Goal: Task Accomplishment & Management: Manage account settings

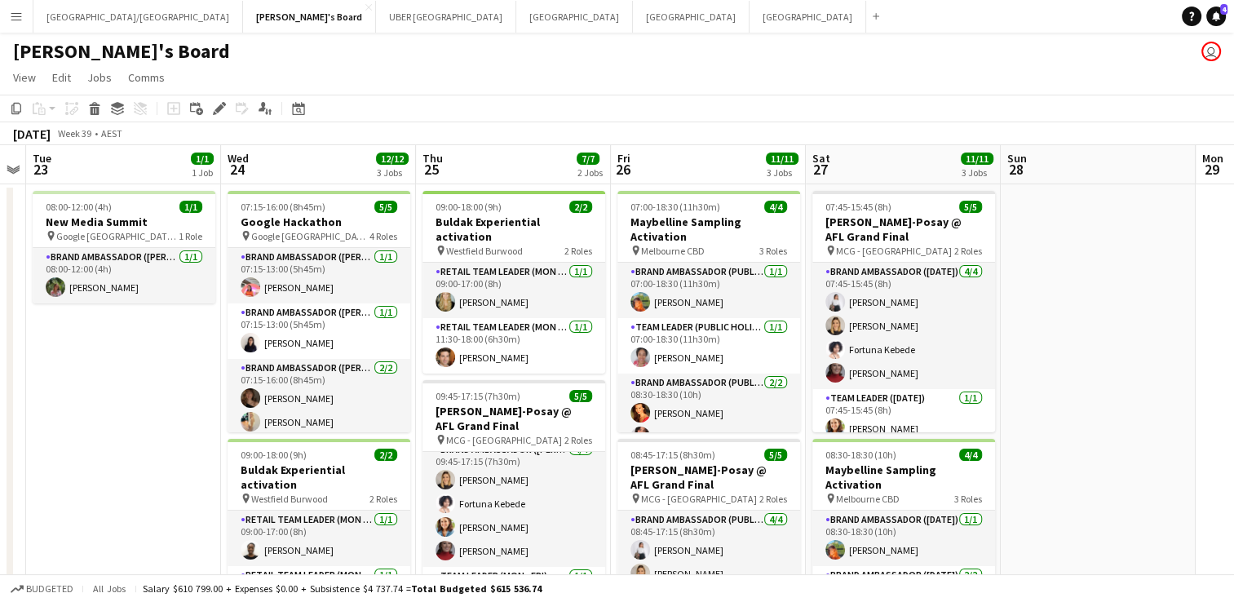
click at [569, 404] on h3 "[PERSON_NAME]-Posay @ AFL Grand Final" at bounding box center [514, 418] width 183 height 29
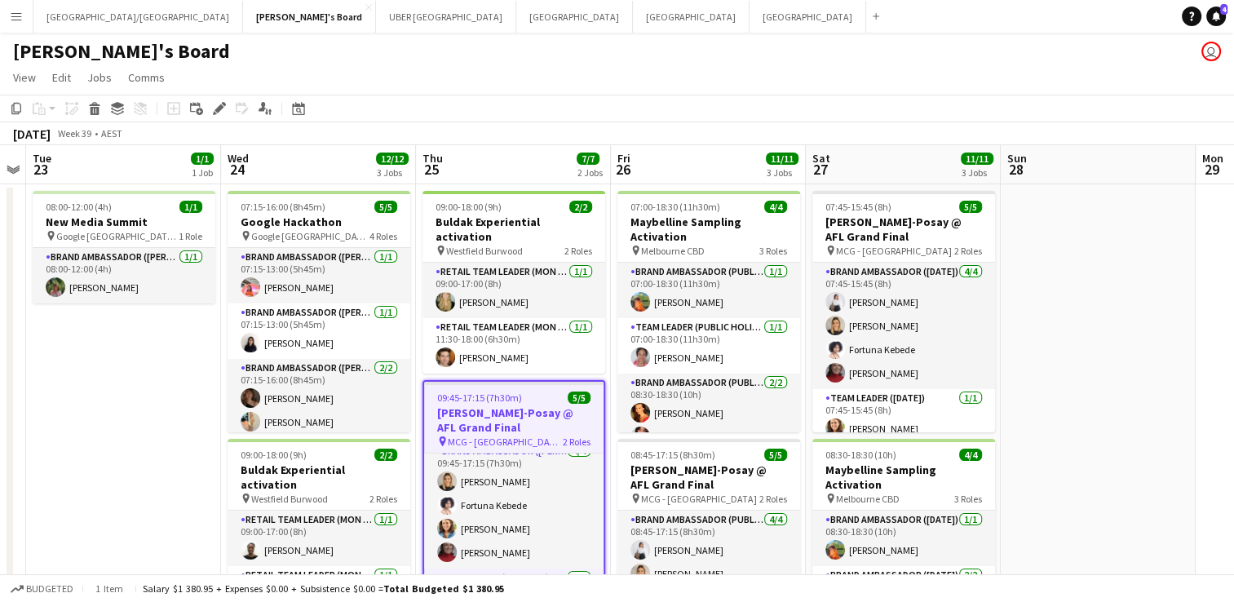
click at [569, 405] on h3 "[PERSON_NAME]-Posay @ AFL Grand Final" at bounding box center [513, 419] width 179 height 29
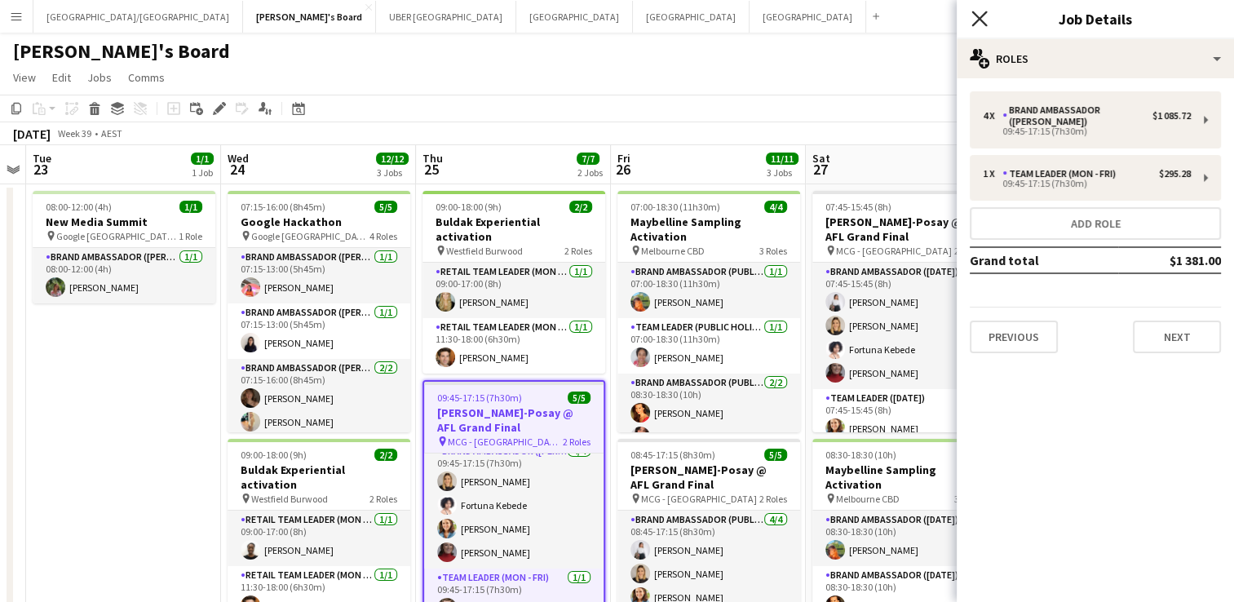
click at [986, 24] on icon at bounding box center [980, 19] width 16 height 16
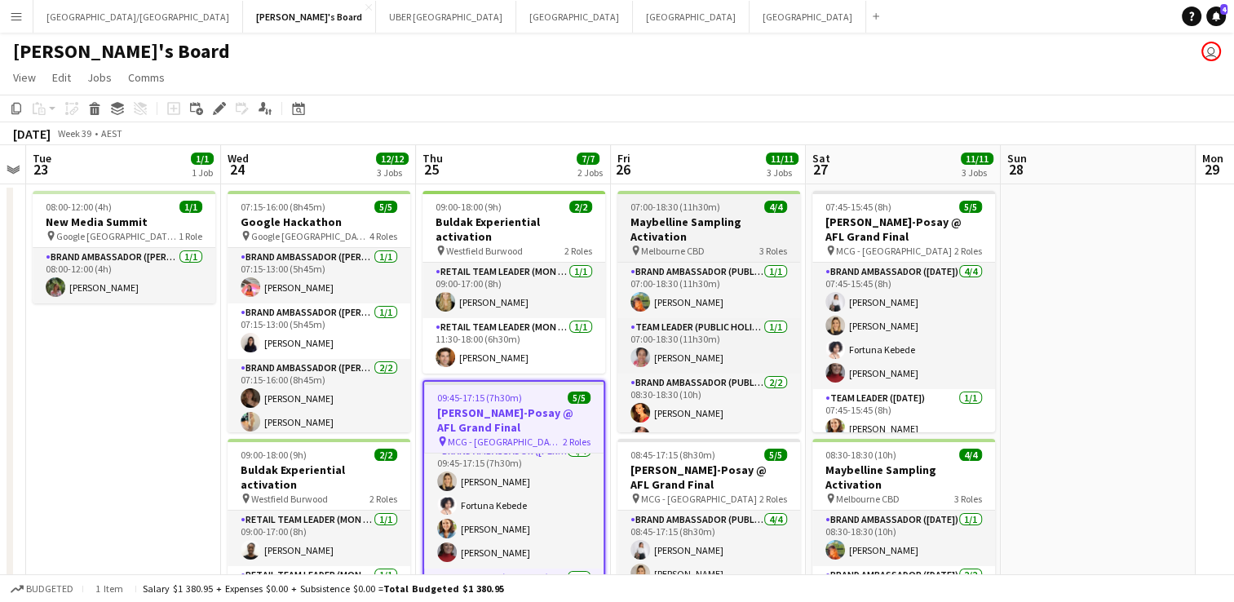
click at [712, 210] on span "07:00-18:30 (11h30m)" at bounding box center [676, 207] width 90 height 12
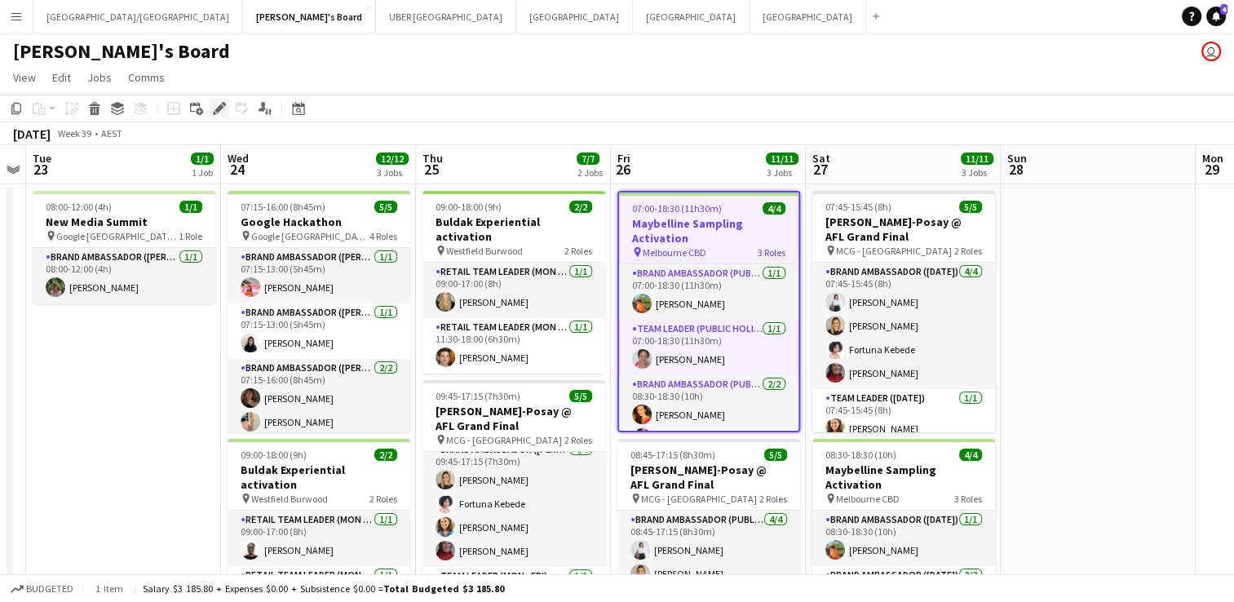
click at [214, 110] on icon "Edit" at bounding box center [219, 108] width 13 height 13
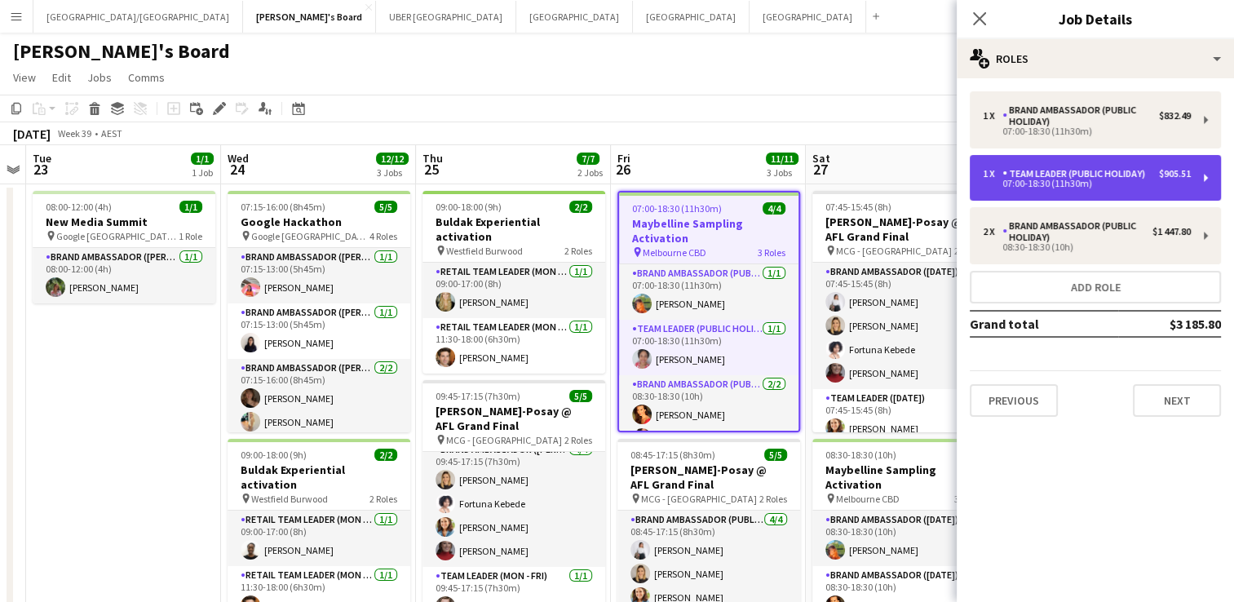
click at [1070, 171] on div "Team Leader (Public Holiday)" at bounding box center [1077, 173] width 149 height 11
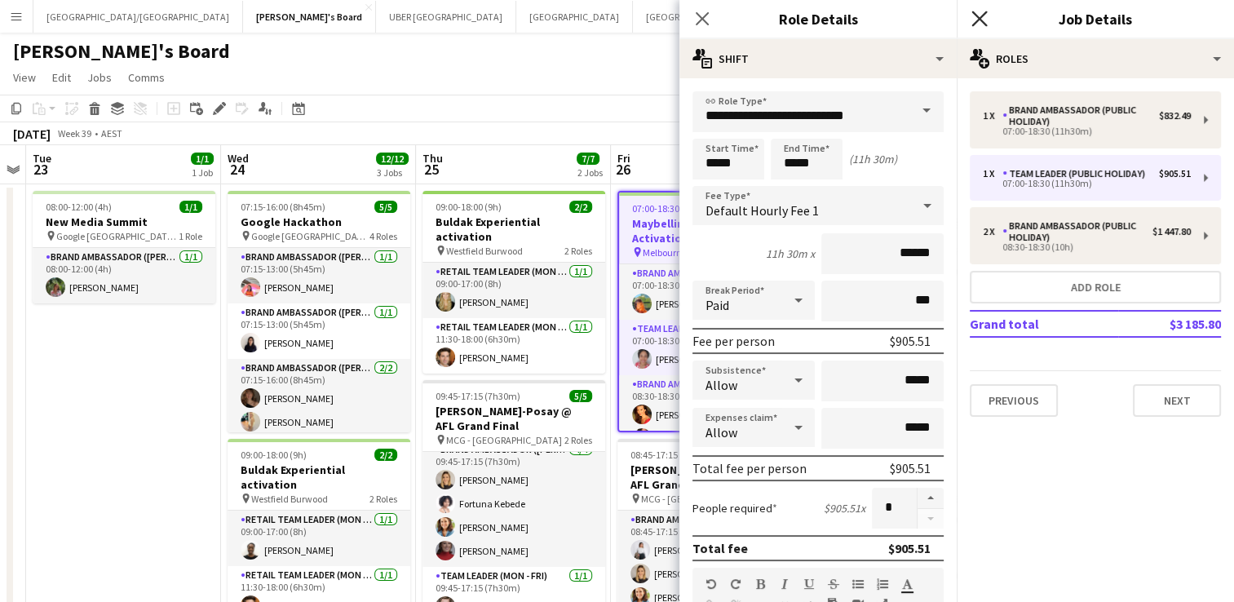
click at [982, 18] on icon "Close pop-in" at bounding box center [980, 19] width 16 height 16
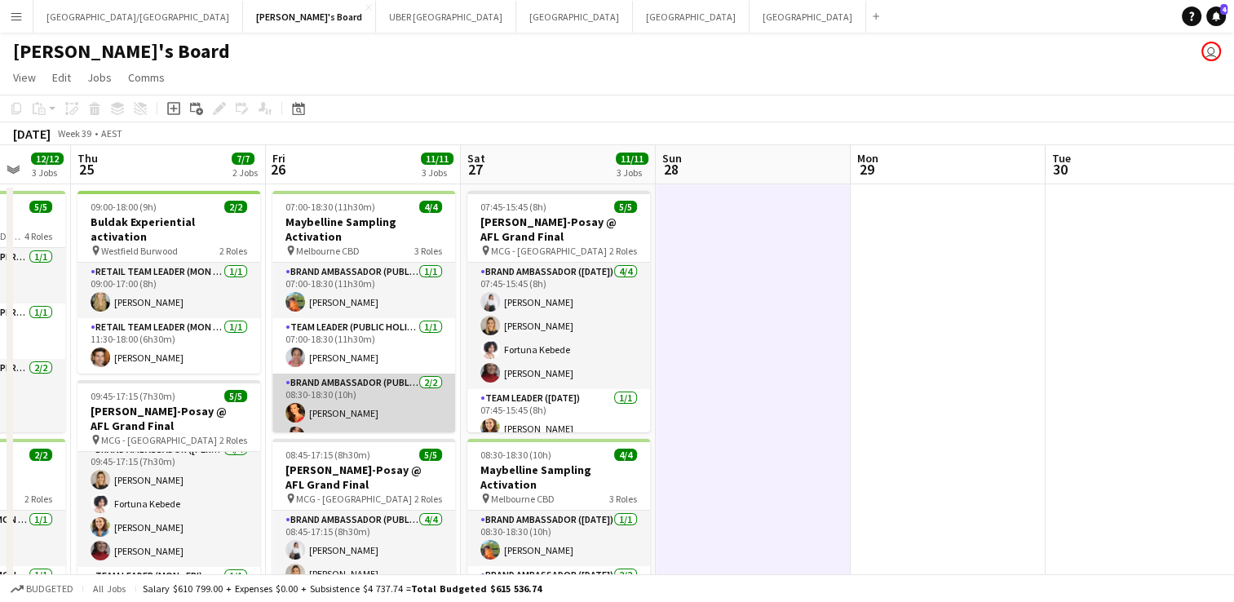
click at [317, 410] on app-card-role "Brand Ambassador (Public Holiday) [DATE] 08:30-18:30 (10h) [PERSON_NAME] [PERSO…" at bounding box center [364, 413] width 183 height 79
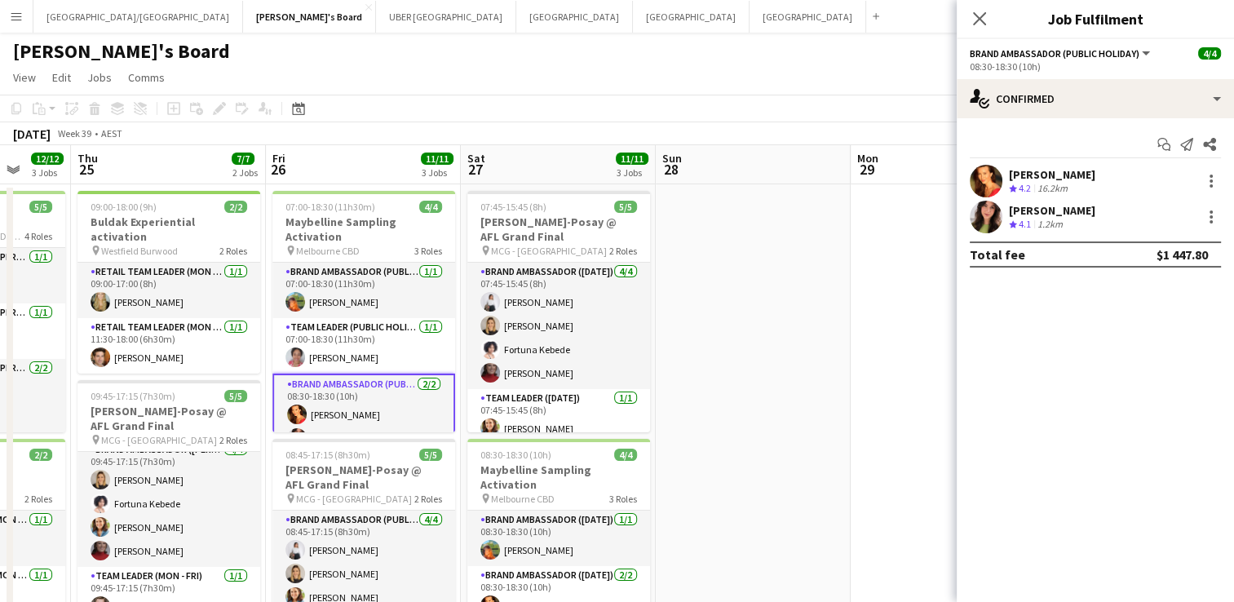
click at [1021, 170] on div "[PERSON_NAME]" at bounding box center [1052, 174] width 86 height 15
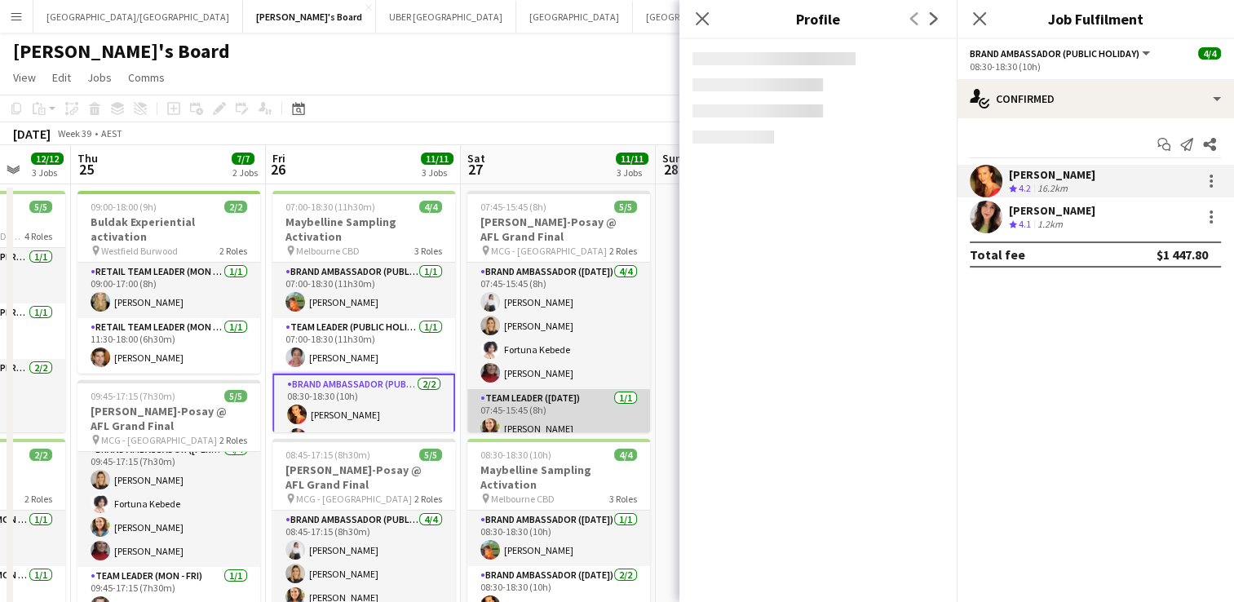
scroll to position [2, 0]
click at [981, 11] on icon "Close pop-in" at bounding box center [980, 19] width 16 height 16
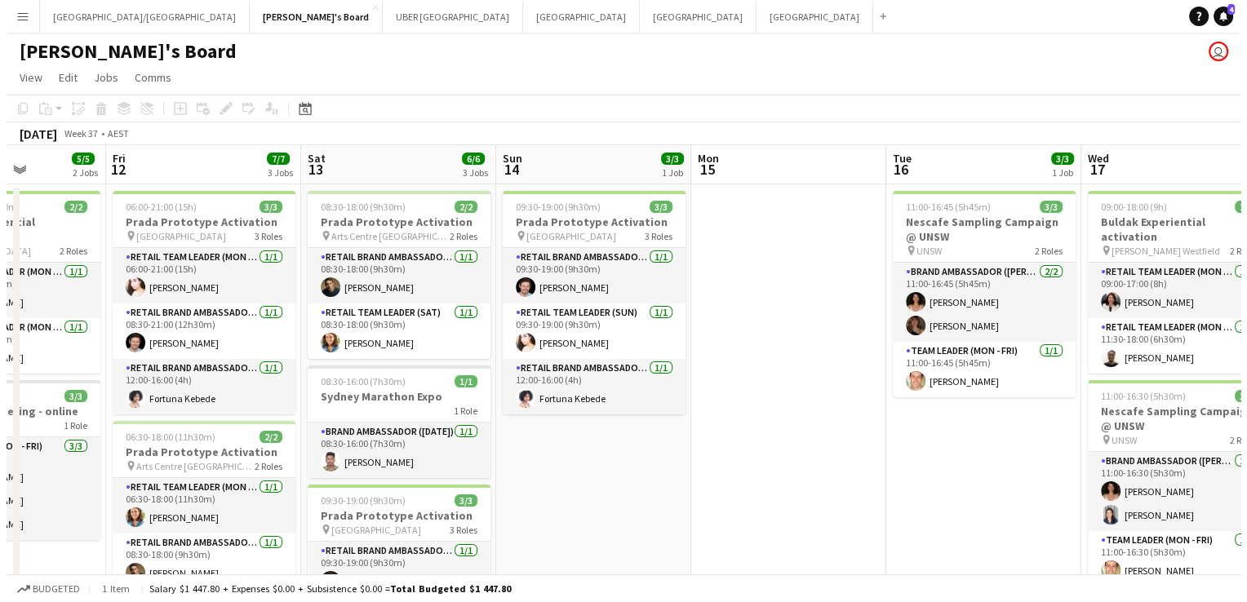
scroll to position [0, 481]
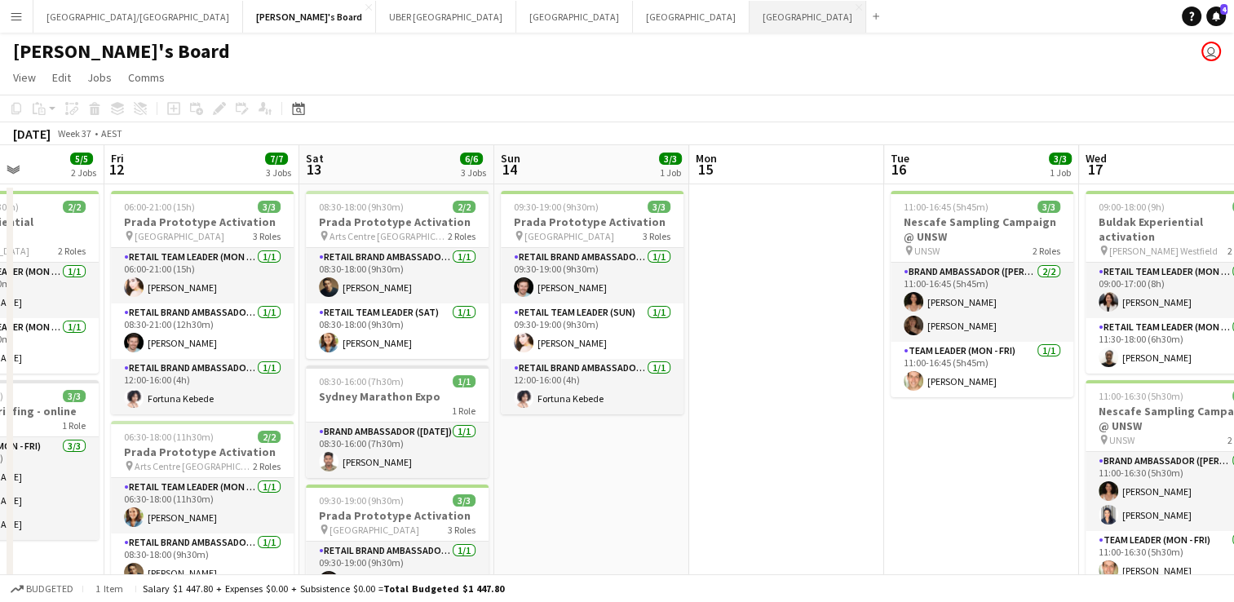
click at [750, 11] on button "Sydney Close" at bounding box center [808, 17] width 117 height 32
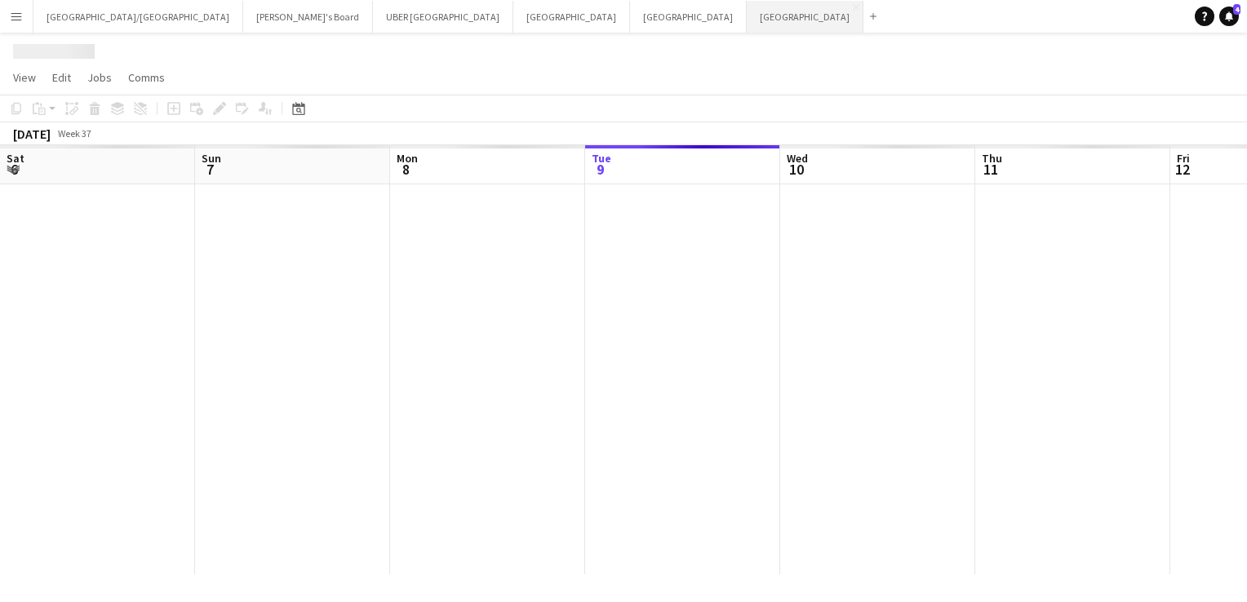
scroll to position [0, 390]
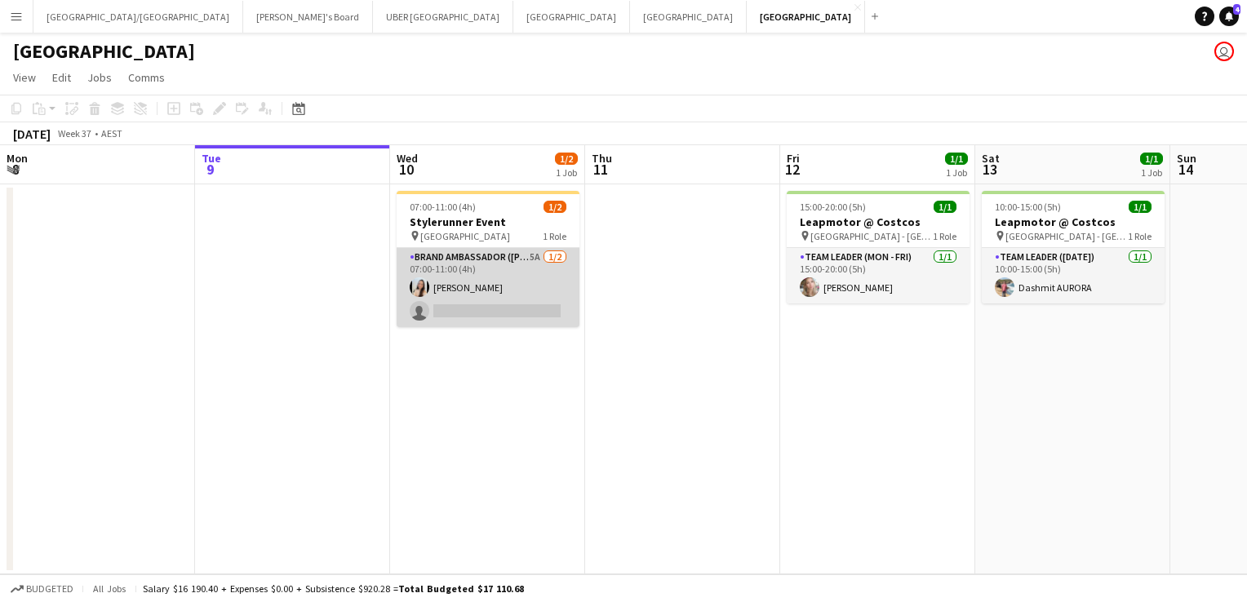
click at [477, 256] on app-card-role "Brand Ambassador (Mon - Fri) 5A [DATE] 07:00-11:00 (4h) [PERSON_NAME] single-ne…" at bounding box center [488, 287] width 183 height 79
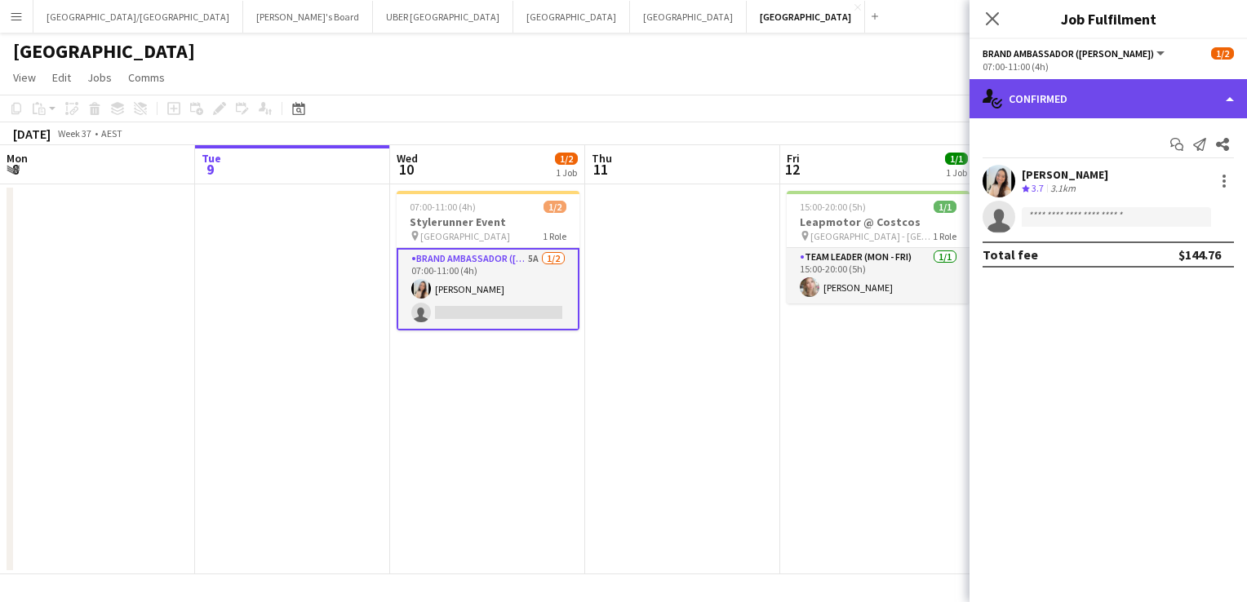
click at [1085, 100] on div "single-neutral-actions-check-2 Confirmed" at bounding box center [1107, 98] width 277 height 39
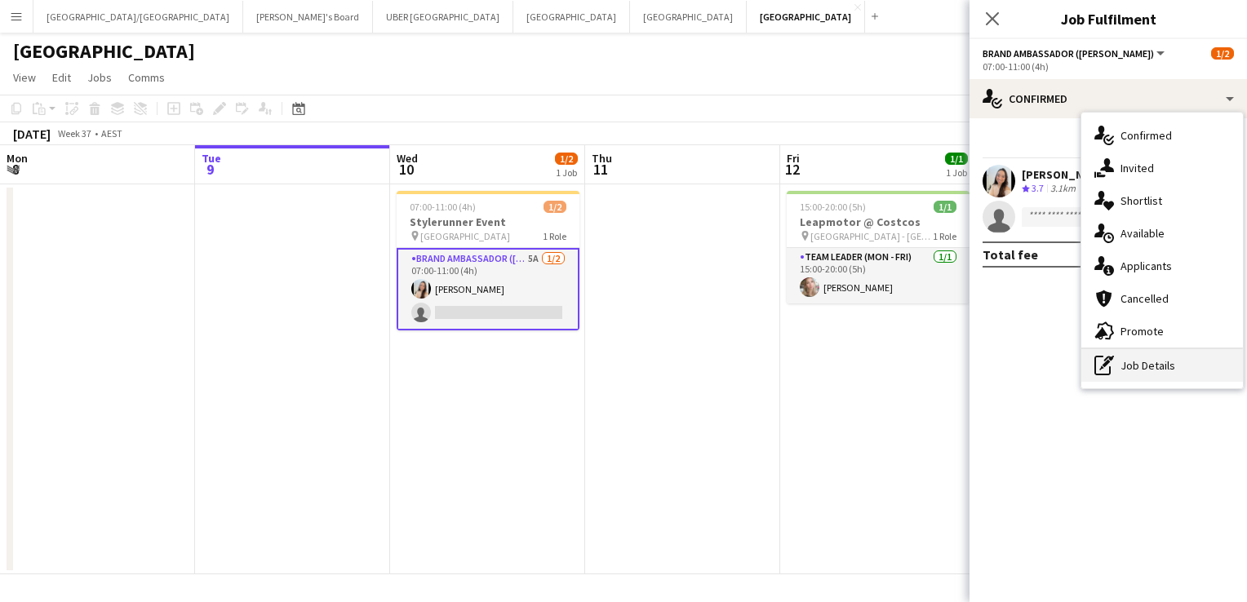
click at [1132, 364] on div "pen-write Job Details" at bounding box center [1162, 365] width 162 height 33
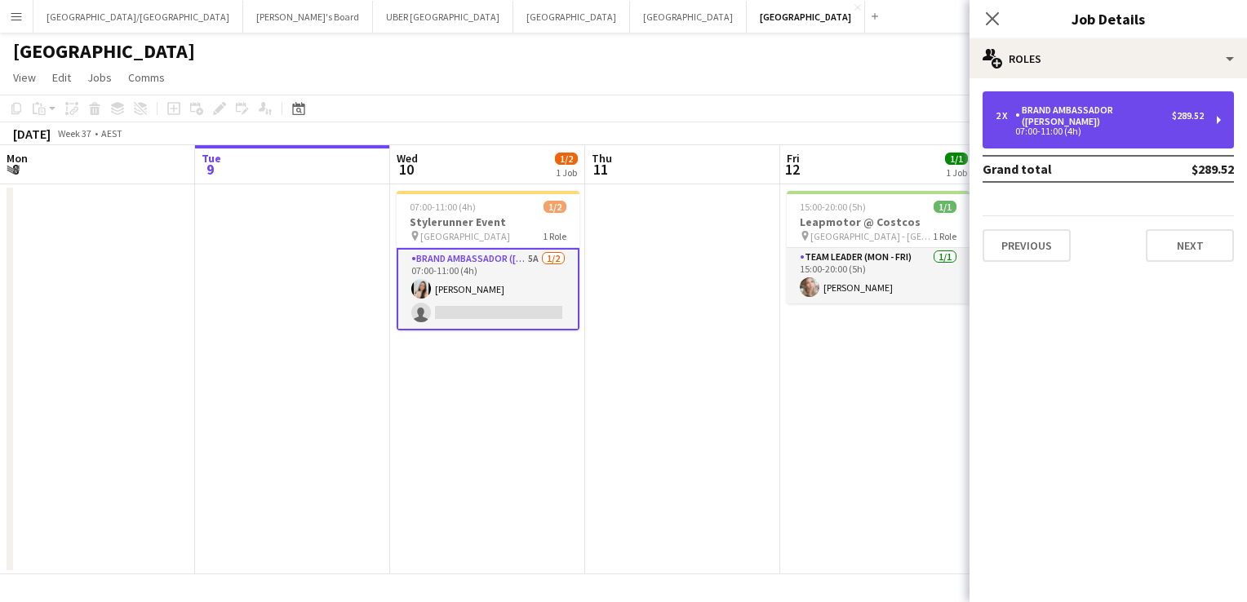
click at [1087, 114] on div "Brand Ambassador ([PERSON_NAME])" at bounding box center [1093, 115] width 157 height 23
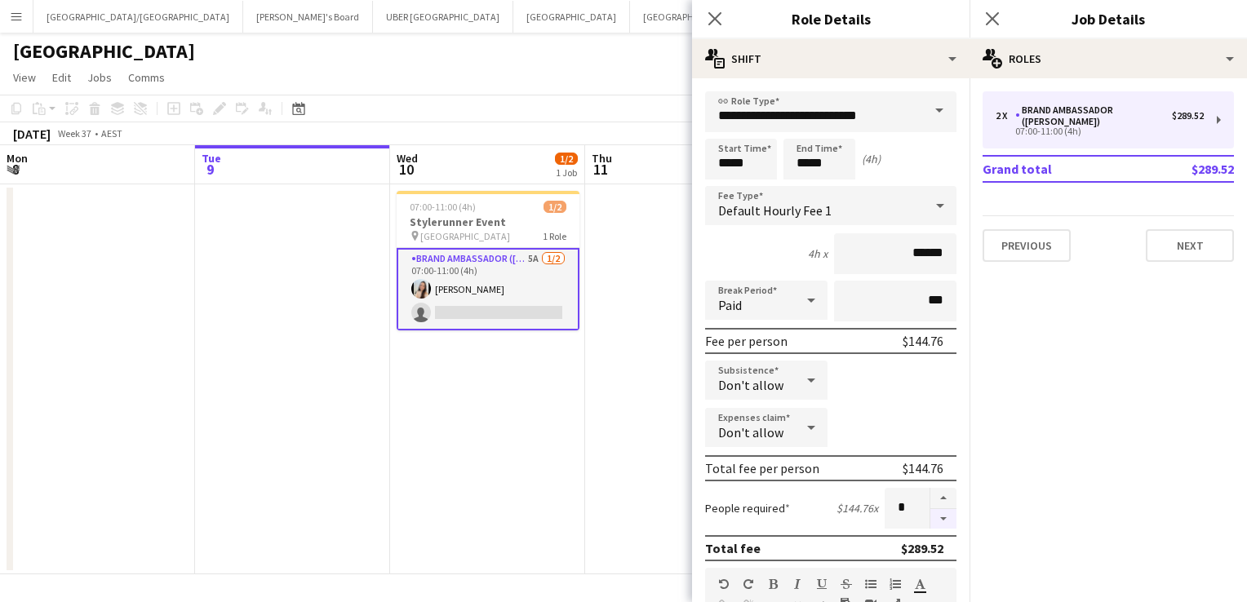
click at [931, 516] on button "button" at bounding box center [943, 519] width 26 height 20
type input "*"
click at [992, 17] on icon at bounding box center [992, 19] width 16 height 16
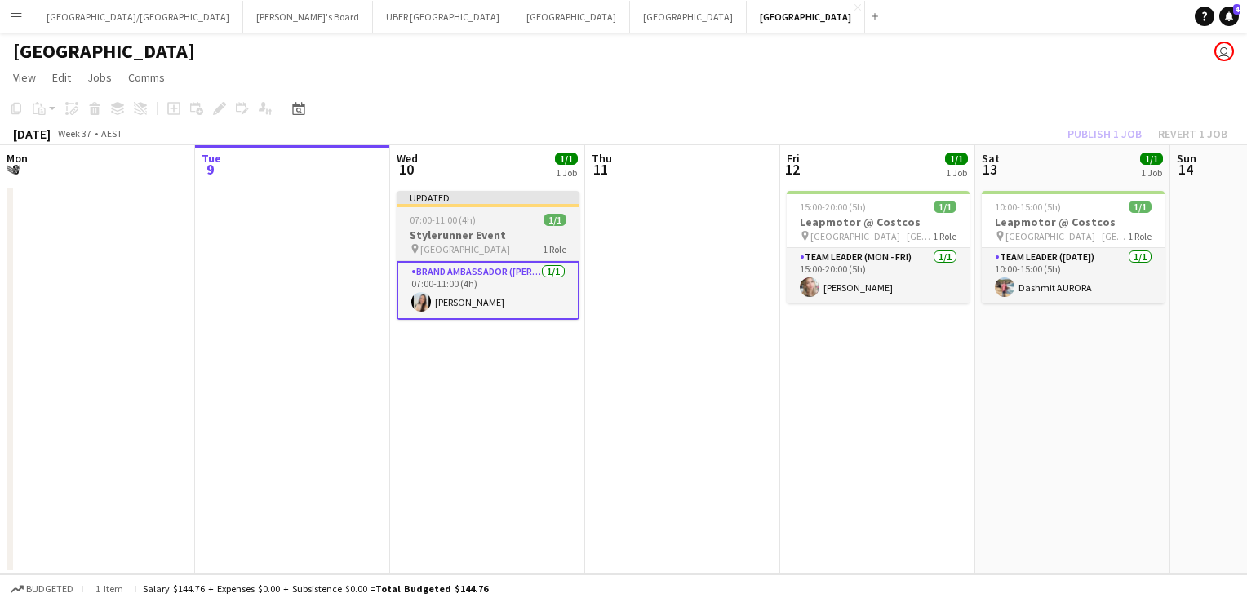
click at [527, 233] on h3 "Stylerunner Event" at bounding box center [488, 235] width 183 height 15
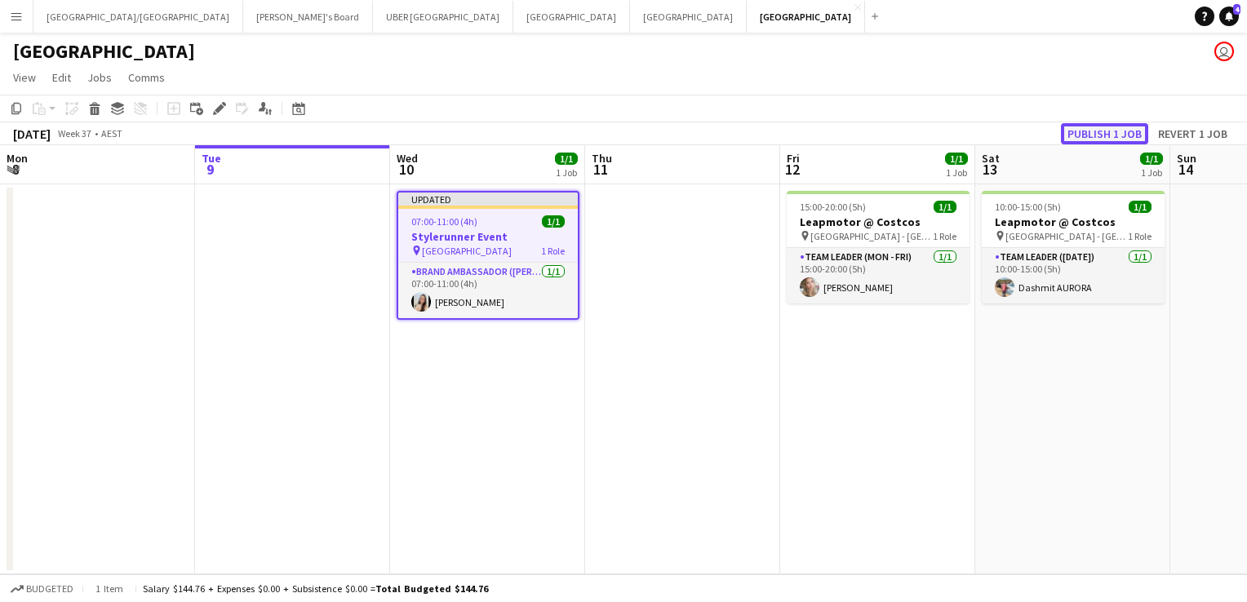
click at [1079, 129] on button "Publish 1 job" at bounding box center [1104, 133] width 87 height 21
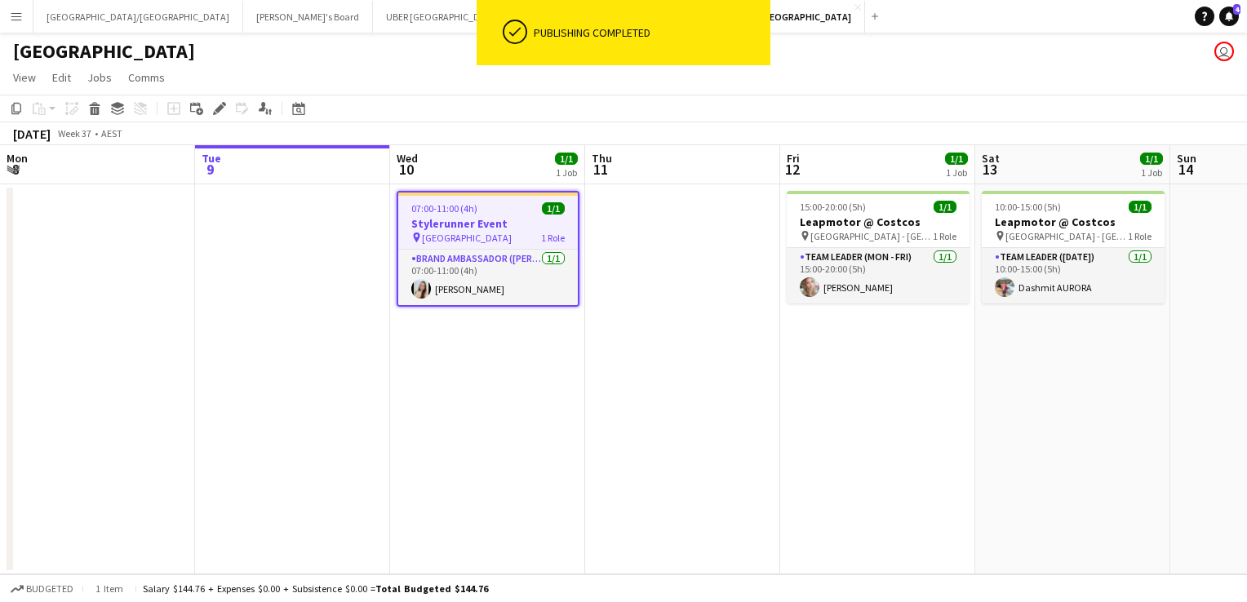
click at [509, 209] on div "07:00-11:00 (4h) 1/1" at bounding box center [487, 208] width 179 height 12
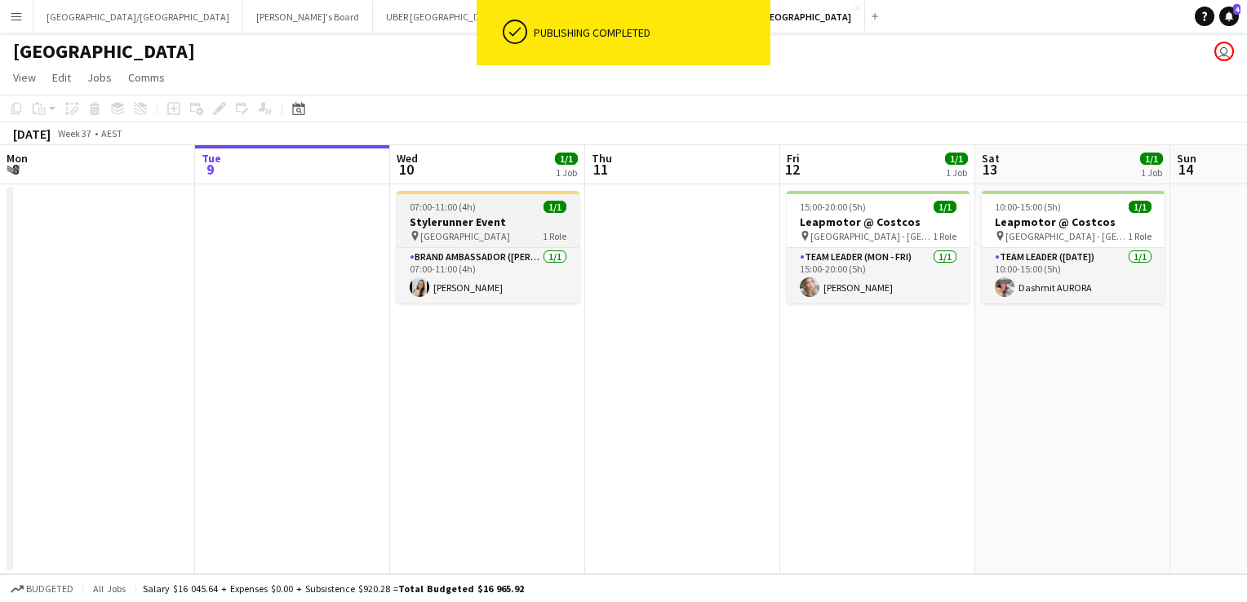
click at [502, 219] on h3 "Stylerunner Event" at bounding box center [488, 222] width 183 height 15
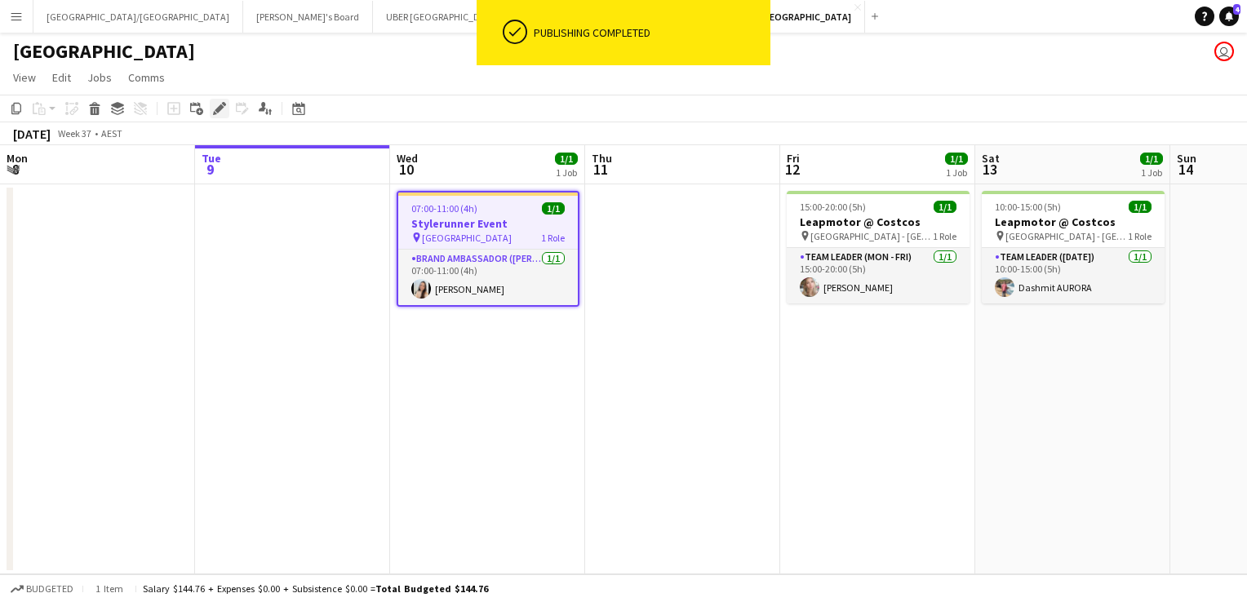
click at [212, 104] on div "Edit" at bounding box center [220, 109] width 20 height 20
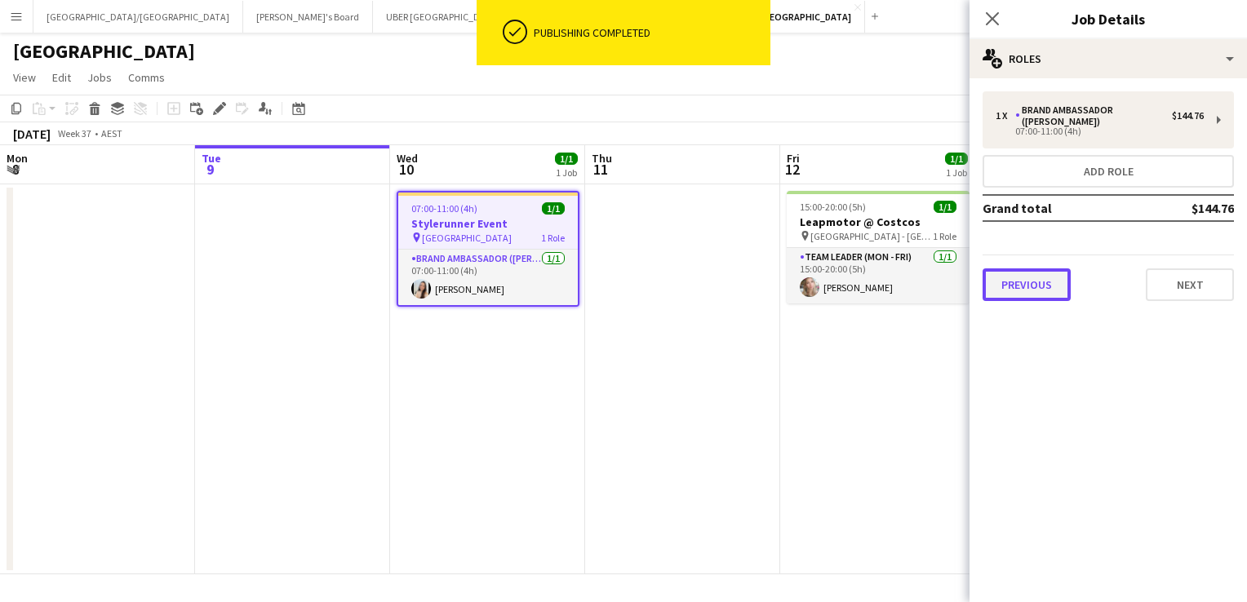
click at [1046, 268] on button "Previous" at bounding box center [1026, 284] width 88 height 33
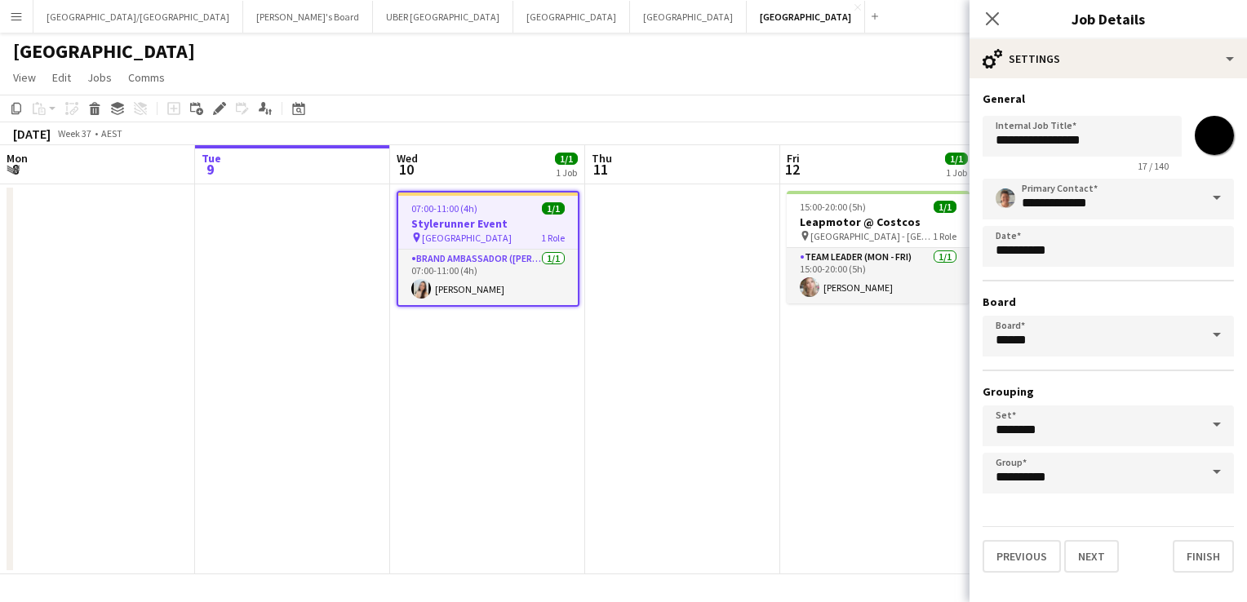
click at [1215, 333] on span at bounding box center [1216, 335] width 34 height 39
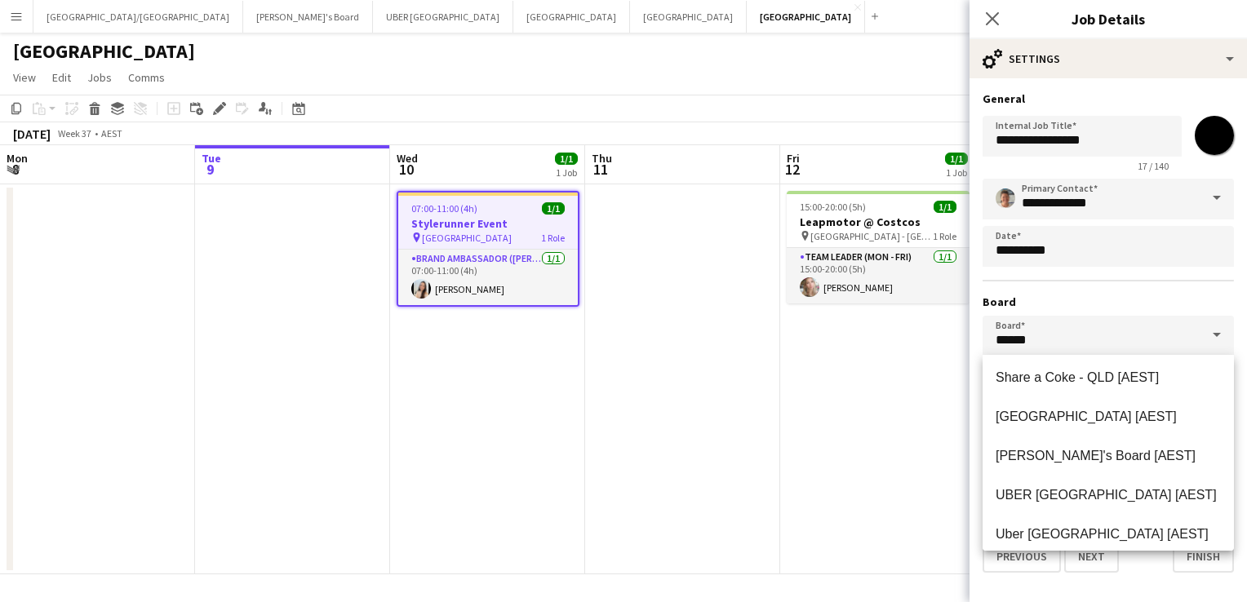
scroll to position [517, 0]
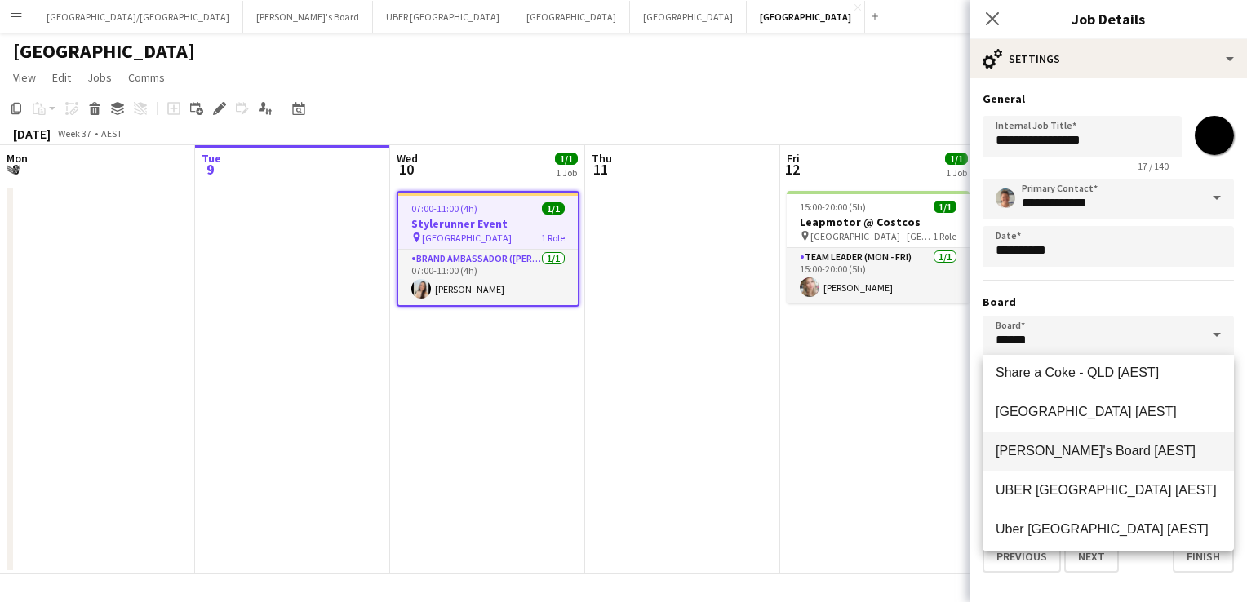
click at [1062, 441] on mat-option "[PERSON_NAME]'s Board [AEST]" at bounding box center [1107, 451] width 251 height 39
type input "**********"
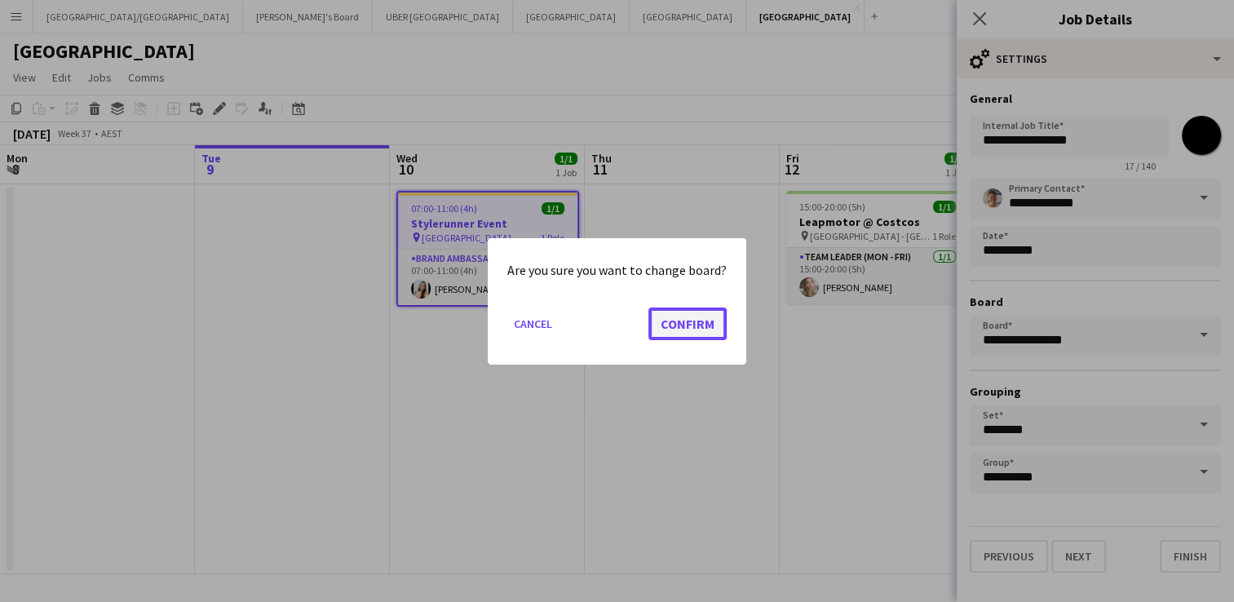
click at [680, 308] on button "Confirm" at bounding box center [688, 323] width 78 height 33
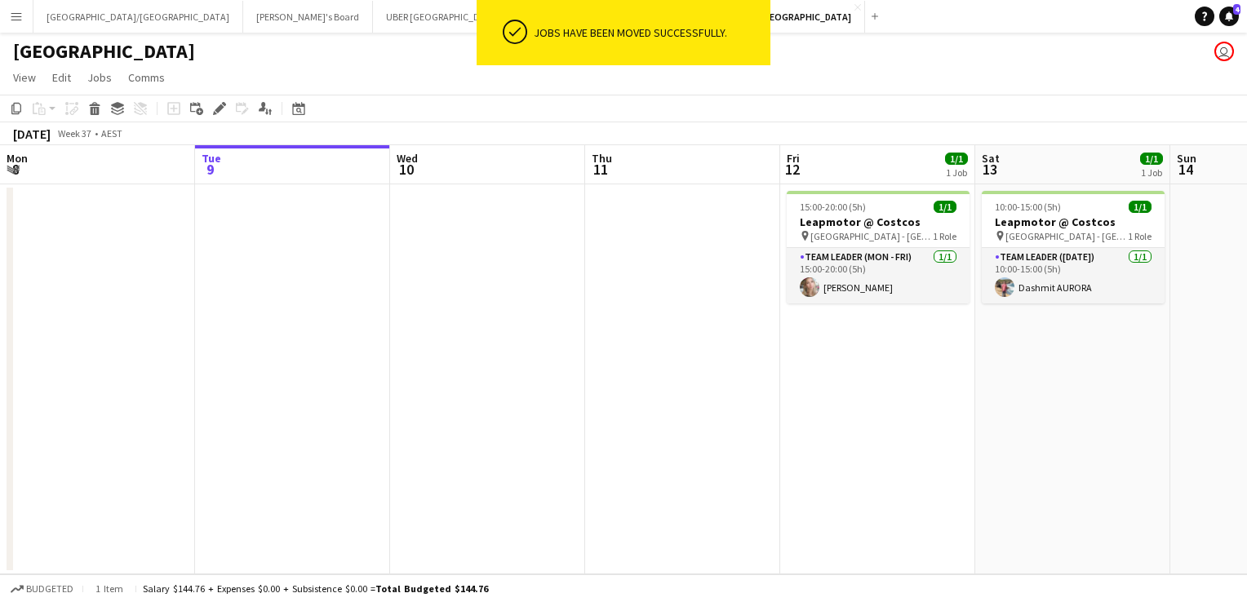
click at [513, 11] on button "Melbourne Close" at bounding box center [571, 17] width 117 height 32
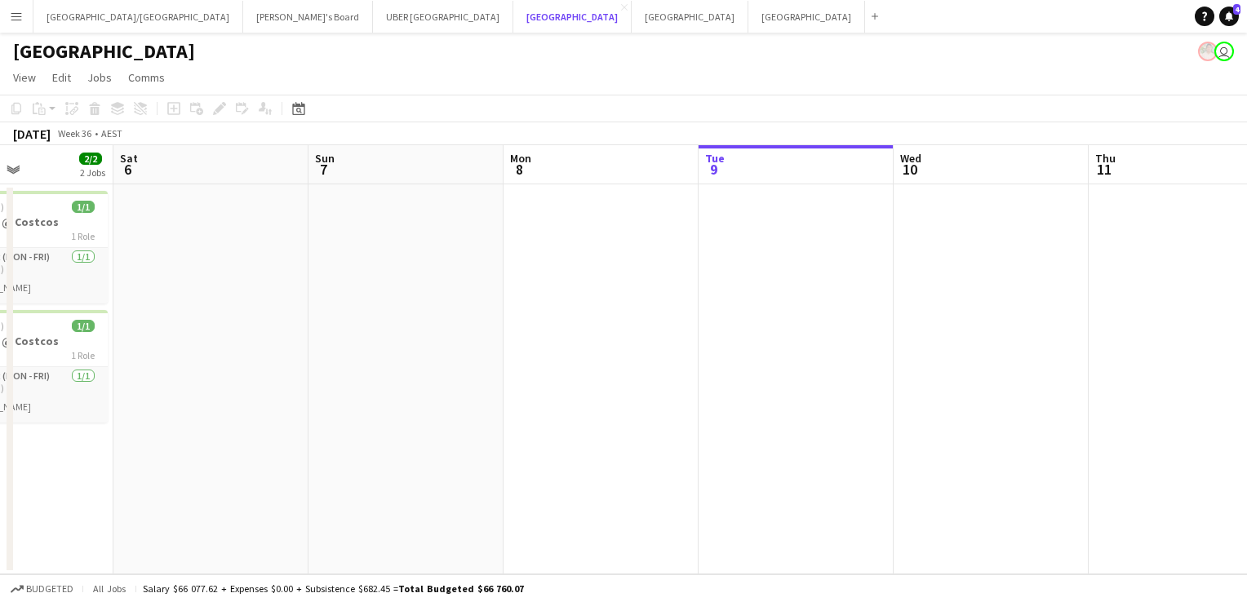
scroll to position [0, 472]
click at [243, 16] on button "Tennille's Board Close" at bounding box center [308, 17] width 130 height 32
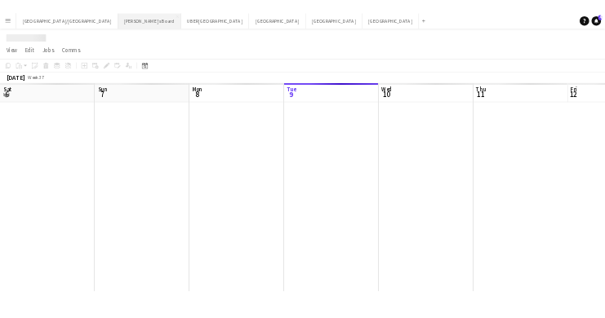
scroll to position [0, 390]
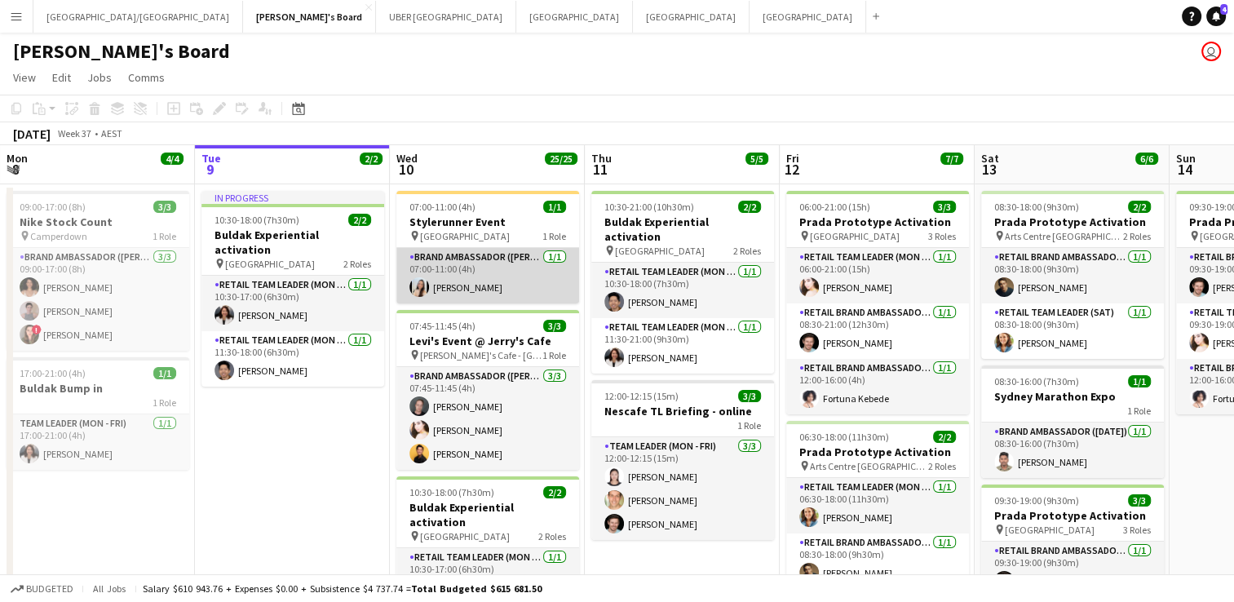
click at [474, 287] on app-card-role "Brand Ambassador (Mon - Fri) [DATE] 07:00-11:00 (4h) [PERSON_NAME]" at bounding box center [488, 275] width 183 height 55
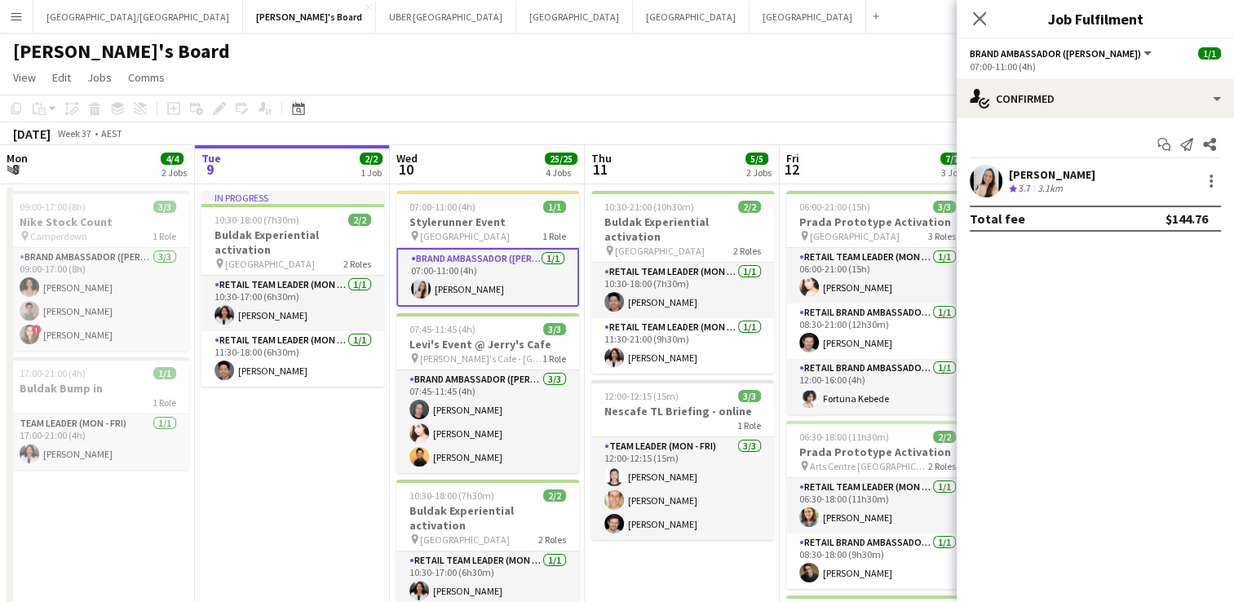
click at [1096, 181] on div "[PERSON_NAME]" at bounding box center [1052, 174] width 86 height 15
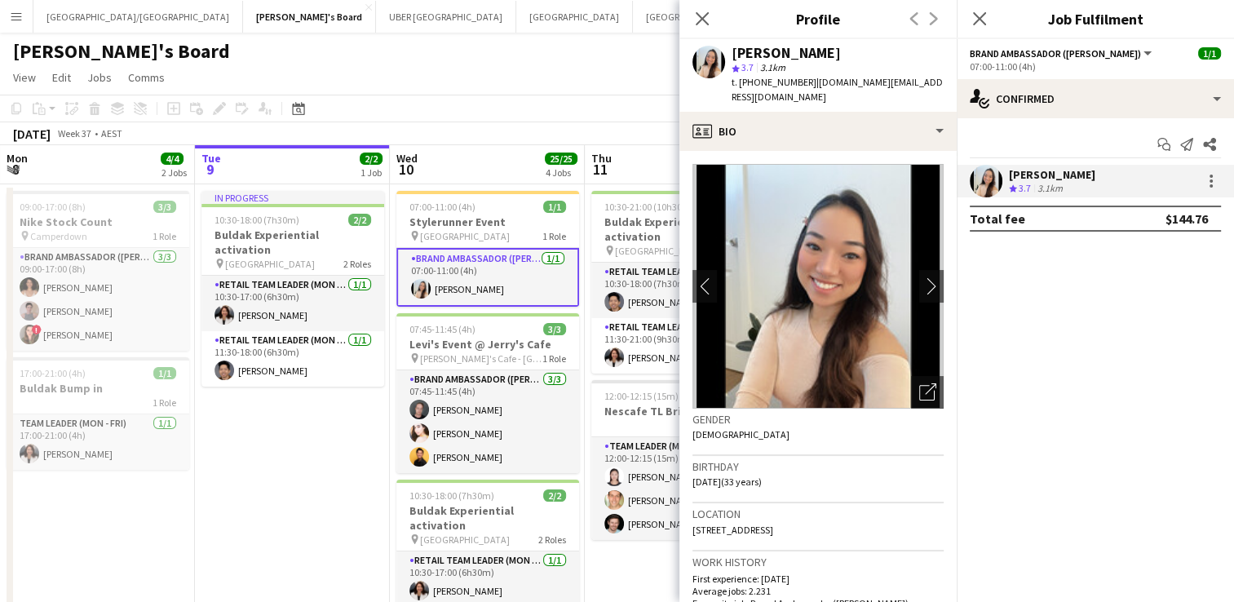
drag, startPoint x: 908, startPoint y: 82, endPoint x: 804, endPoint y: 94, distance: 105.1
click at [804, 94] on div "[PERSON_NAME] star 3.7 3.1km t. [PHONE_NUMBER] | [DOMAIN_NAME][EMAIL_ADDRESS][D…" at bounding box center [818, 75] width 277 height 73
copy span "[DOMAIN_NAME][EMAIL_ADDRESS][DOMAIN_NAME]"
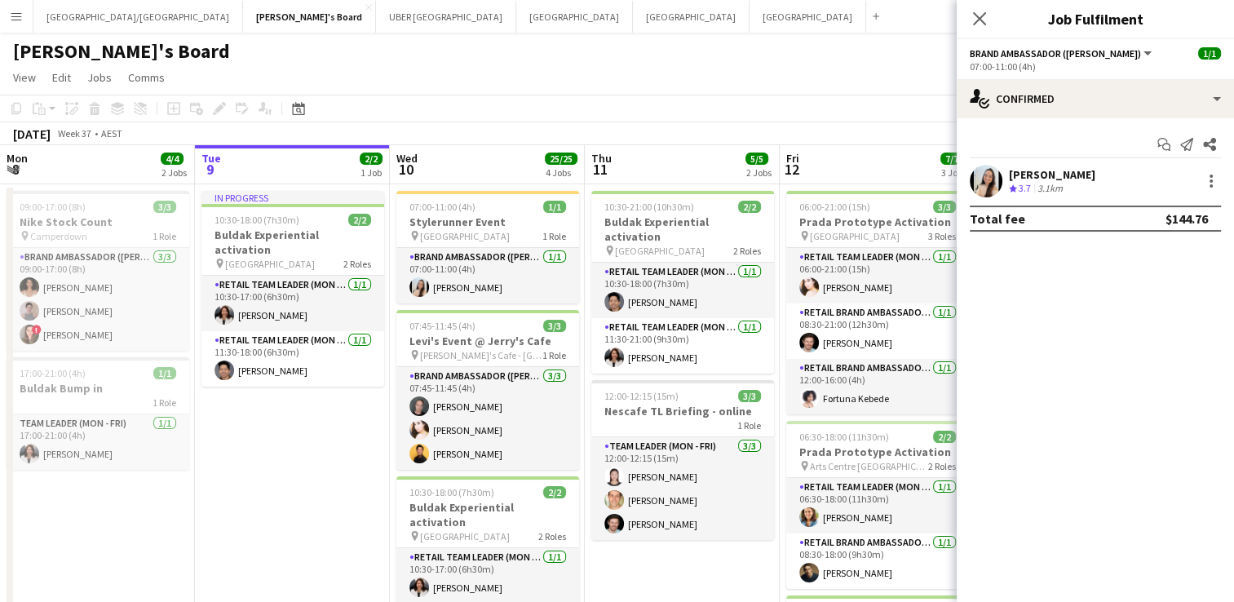
click at [1096, 171] on div "[PERSON_NAME]" at bounding box center [1052, 174] width 86 height 15
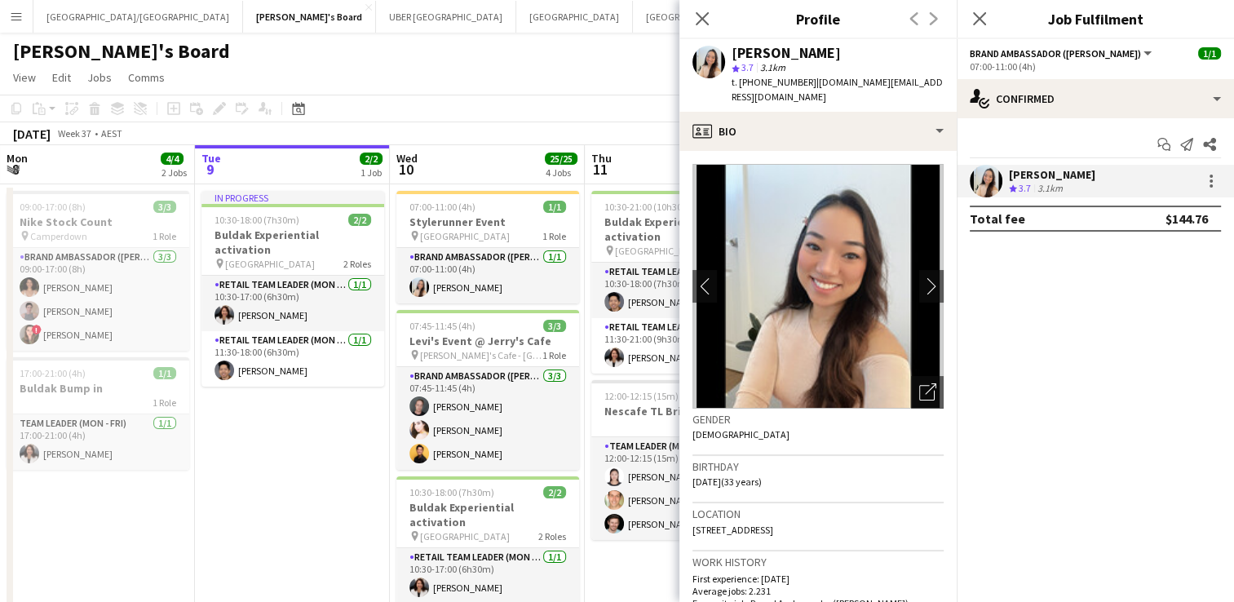
drag, startPoint x: 884, startPoint y: 80, endPoint x: 803, endPoint y: 86, distance: 81.8
click at [803, 86] on div "[PERSON_NAME] star 3.7 3.1km t. [PHONE_NUMBER] | [DOMAIN_NAME][EMAIL_ADDRESS][D…" at bounding box center [818, 75] width 277 height 73
copy span "[DOMAIN_NAME][EMAIL_ADDRESS][DOMAIN_NAME]"
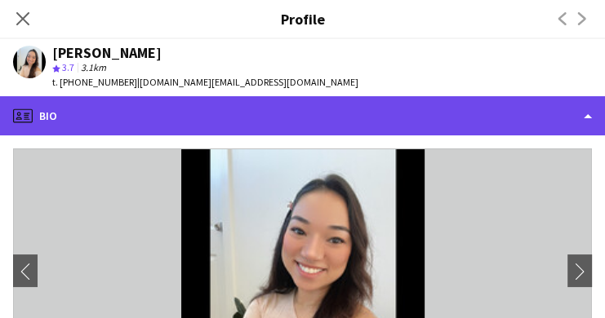
drag, startPoint x: 291, startPoint y: 51, endPoint x: 165, endPoint y: 106, distance: 138.1
click at [165, 106] on div "profile Bio" at bounding box center [302, 115] width 605 height 39
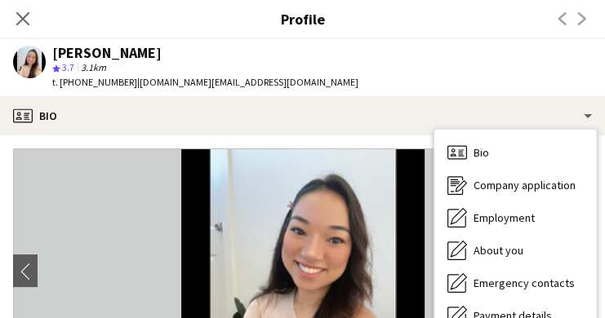
drag, startPoint x: 118, startPoint y: 82, endPoint x: 73, endPoint y: 88, distance: 46.2
click at [73, 88] on div "t. [PHONE_NUMBER] | [DOMAIN_NAME][EMAIL_ADDRESS][DOMAIN_NAME]" at bounding box center [205, 82] width 306 height 15
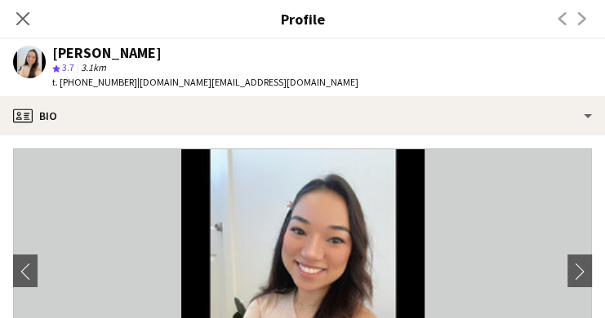
copy span "420817760"
